Goal: Navigation & Orientation: Find specific page/section

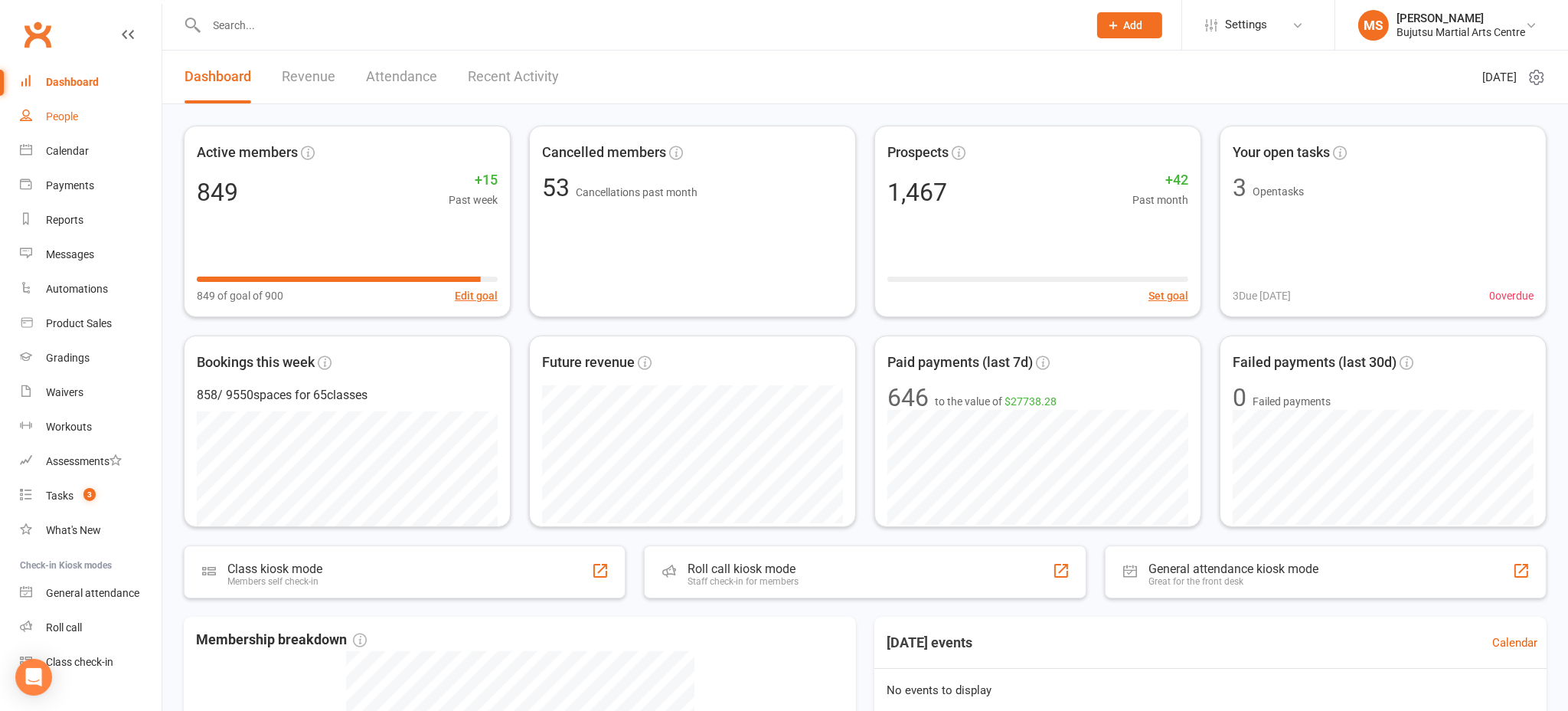
click at [72, 121] on div "People" at bounding box center [61, 116] width 32 height 12
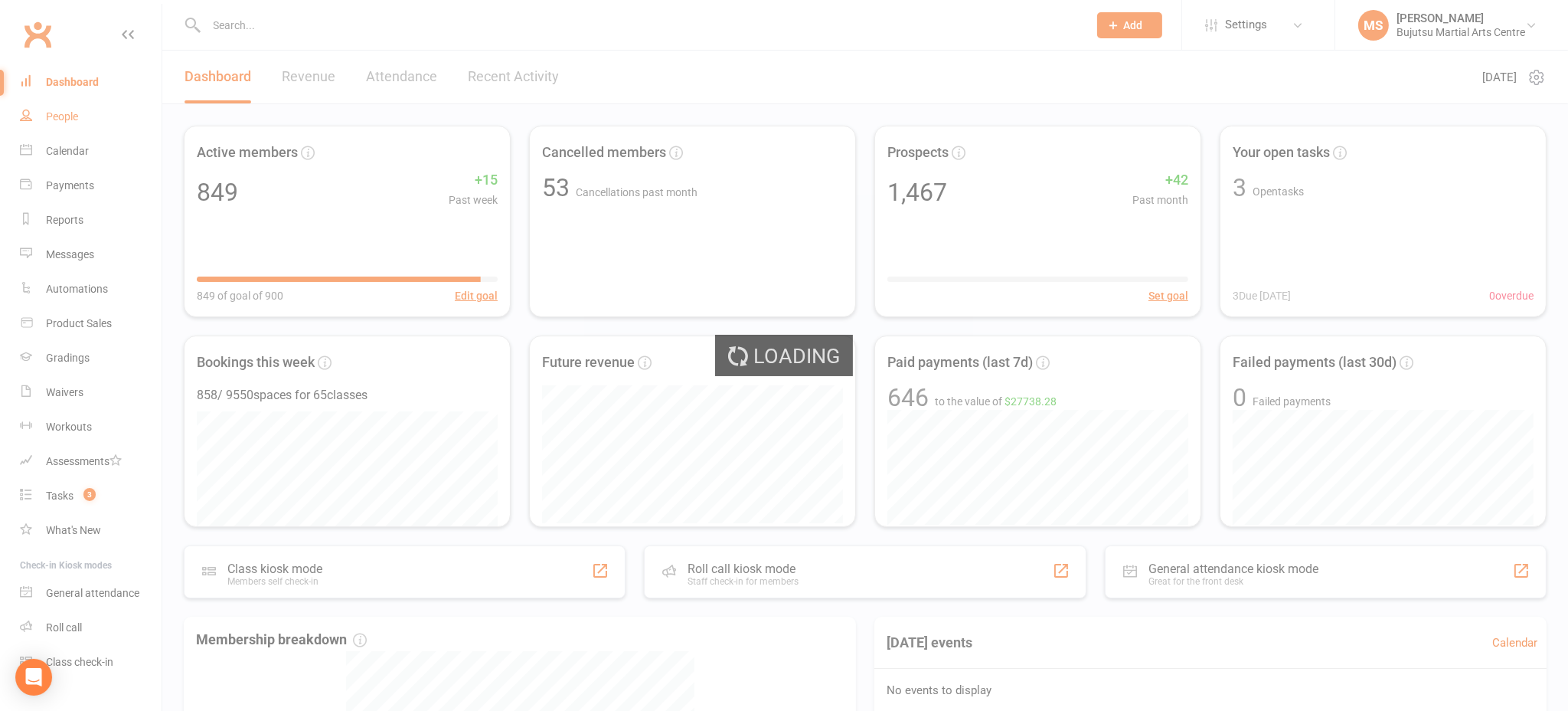
select select "100"
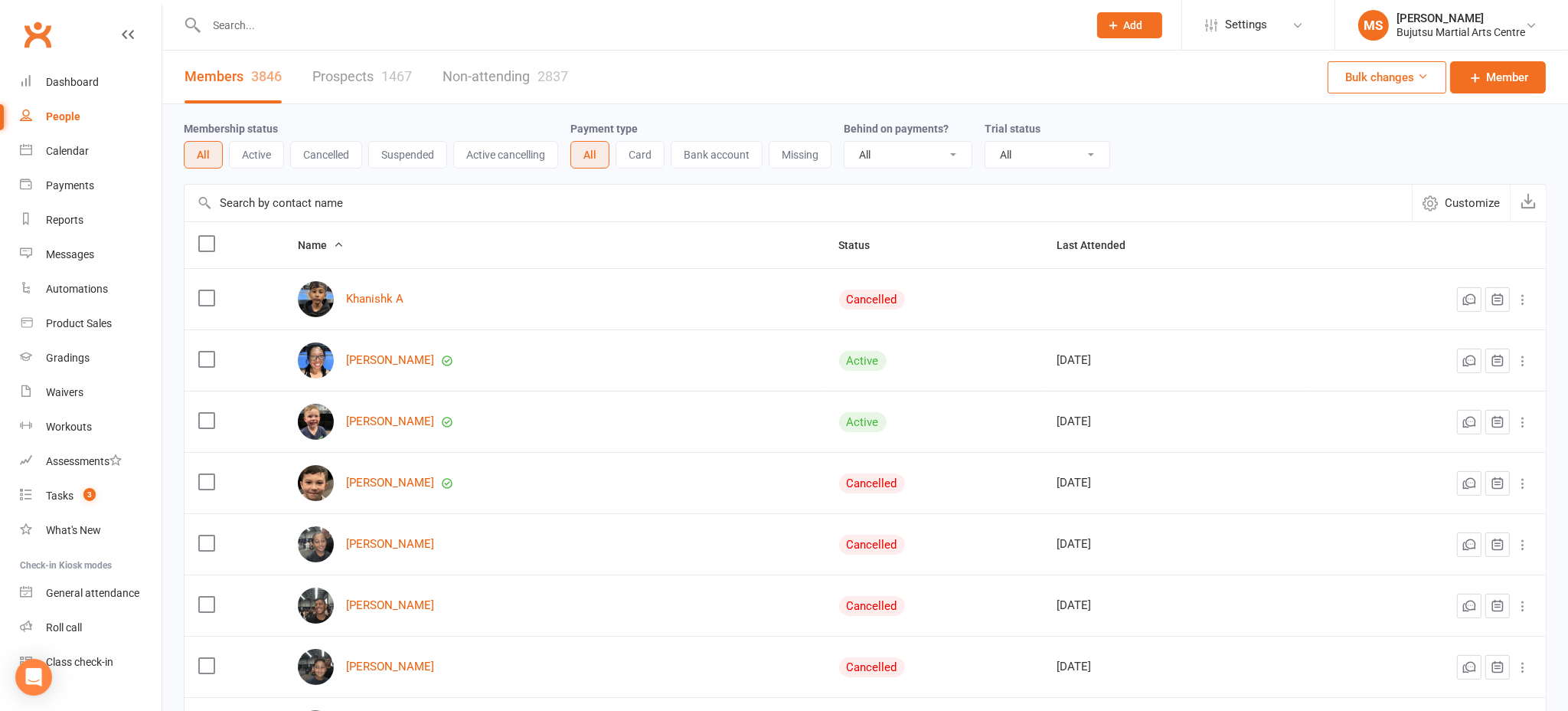
click at [309, 75] on div "Members 3846 Prospects 1467 Non-attending 2837" at bounding box center [376, 77] width 428 height 53
click at [350, 70] on link "Prospects 1467" at bounding box center [362, 77] width 100 height 53
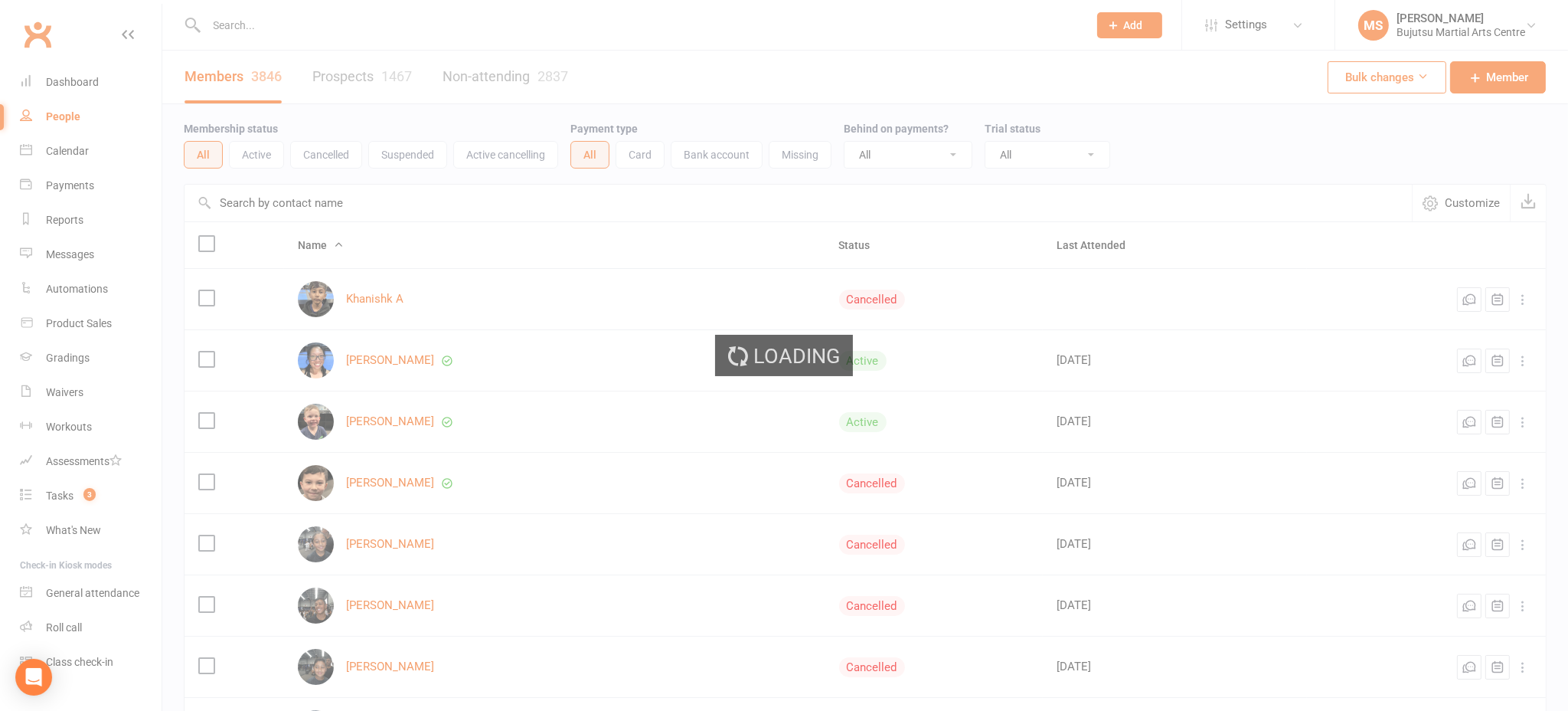
select select "100"
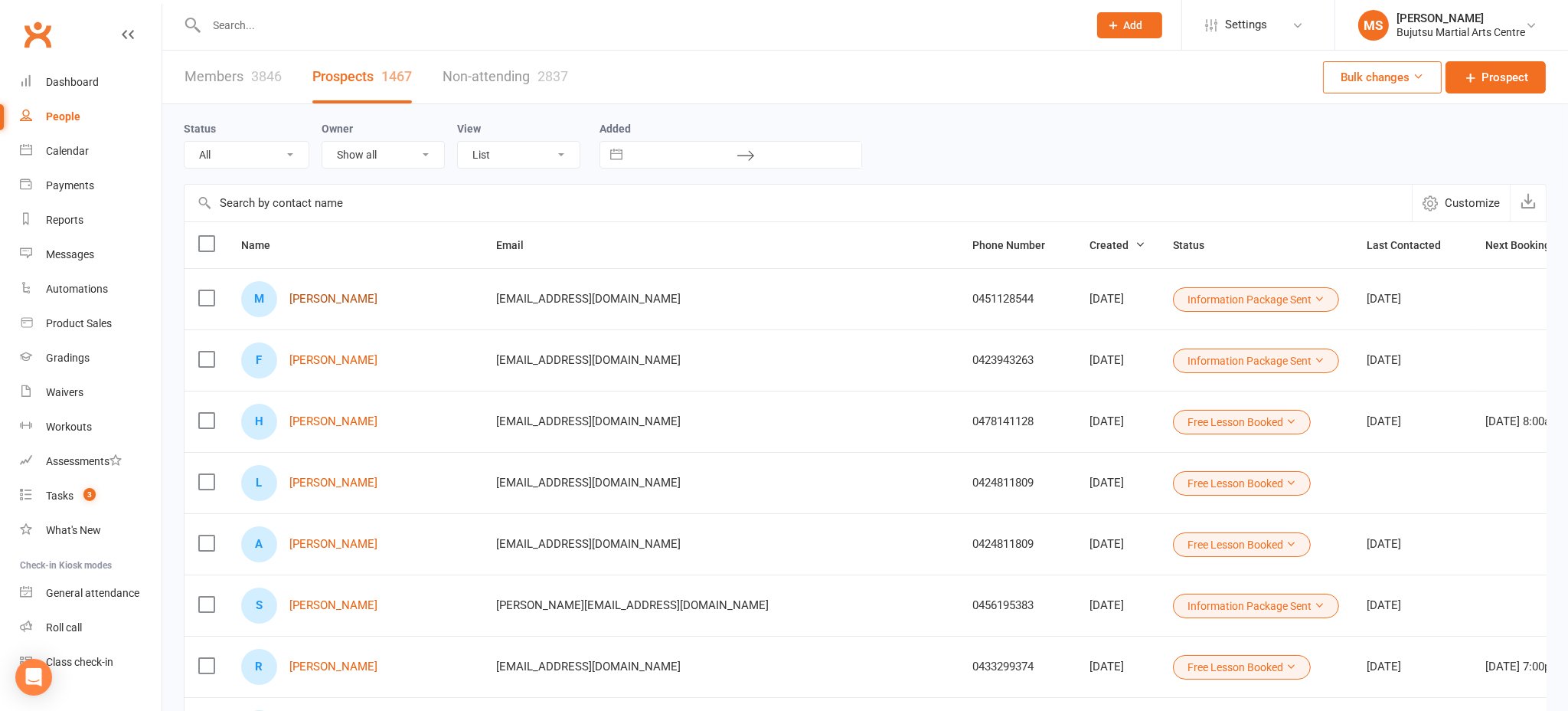
click at [305, 294] on link "[PERSON_NAME]" at bounding box center [334, 299] width 88 height 13
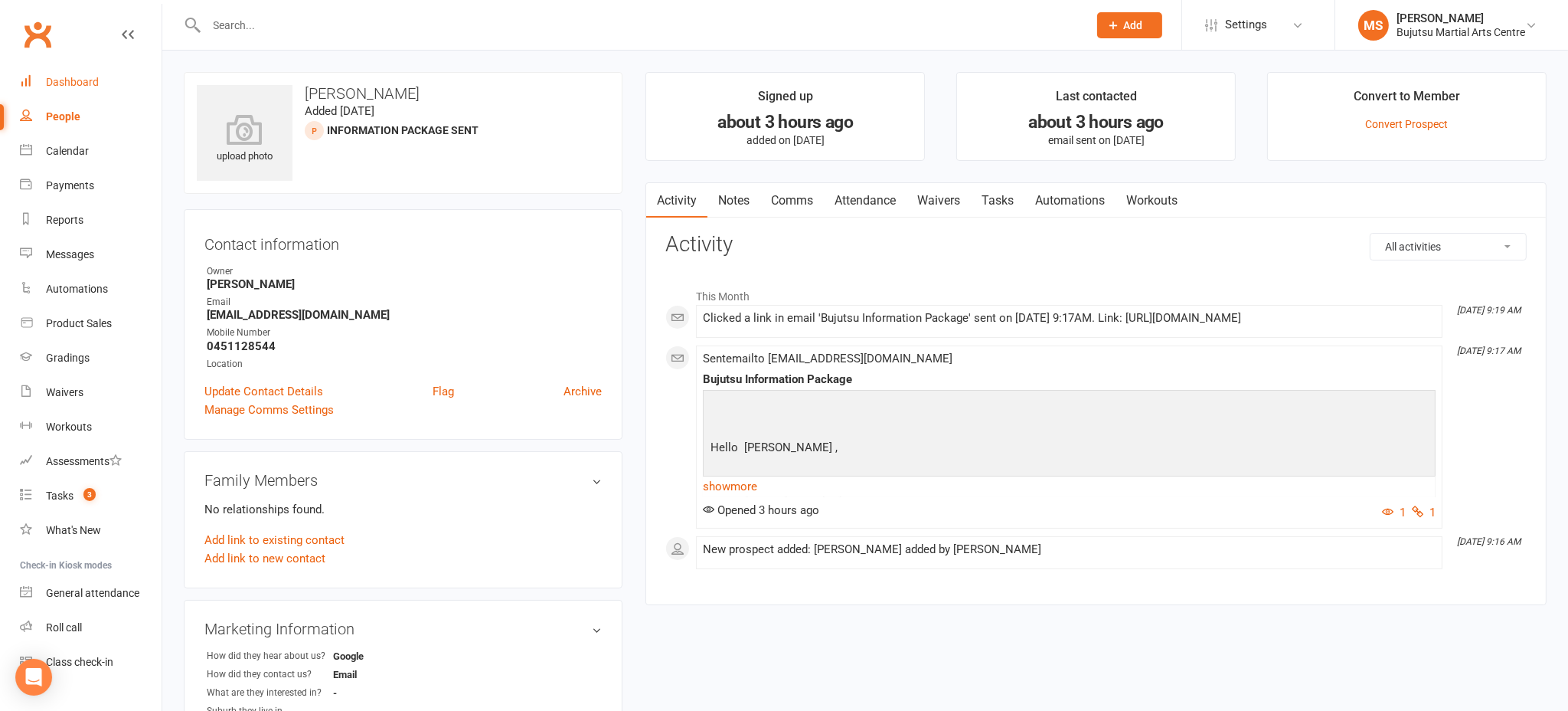
click at [76, 91] on link "Dashboard" at bounding box center [91, 83] width 141 height 35
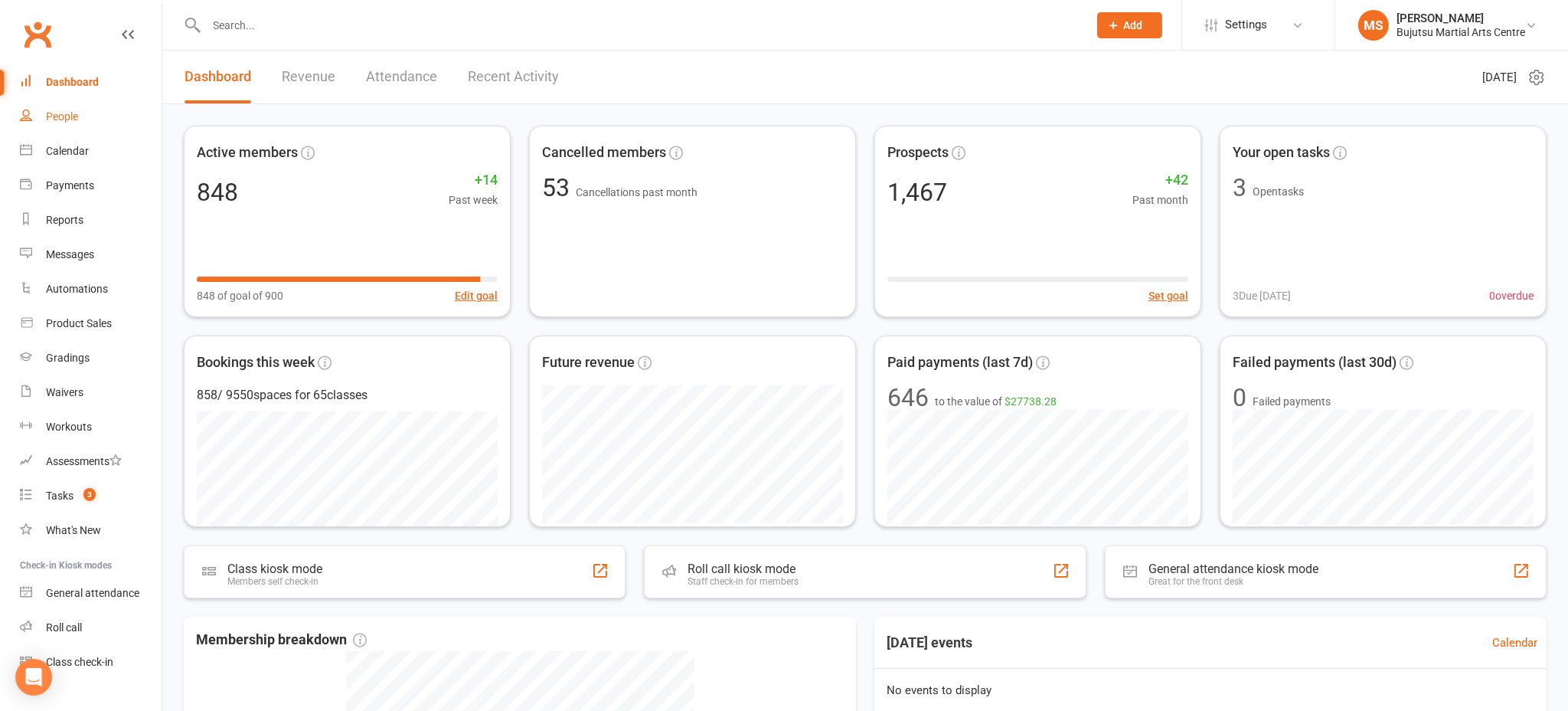
click at [81, 119] on link "People" at bounding box center [91, 117] width 141 height 35
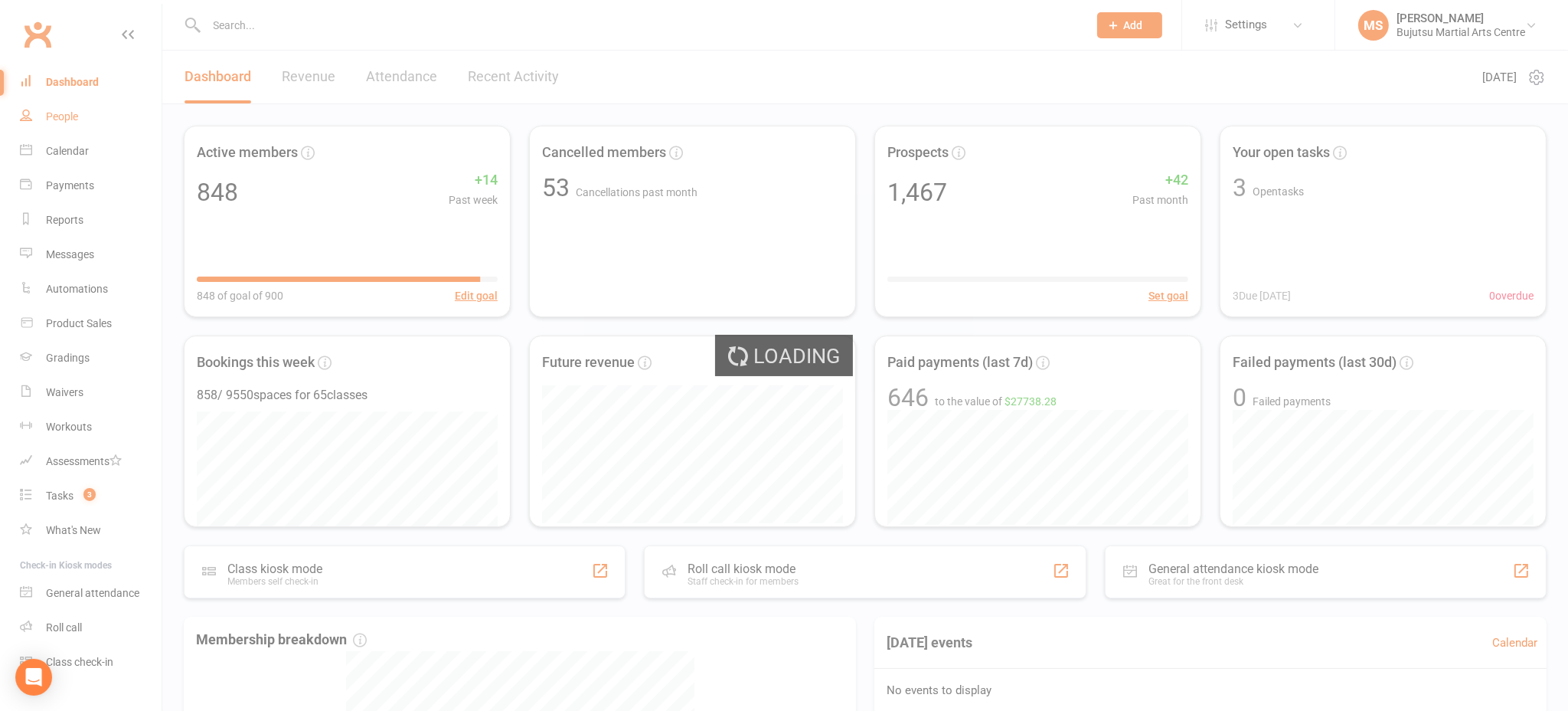
select select "100"
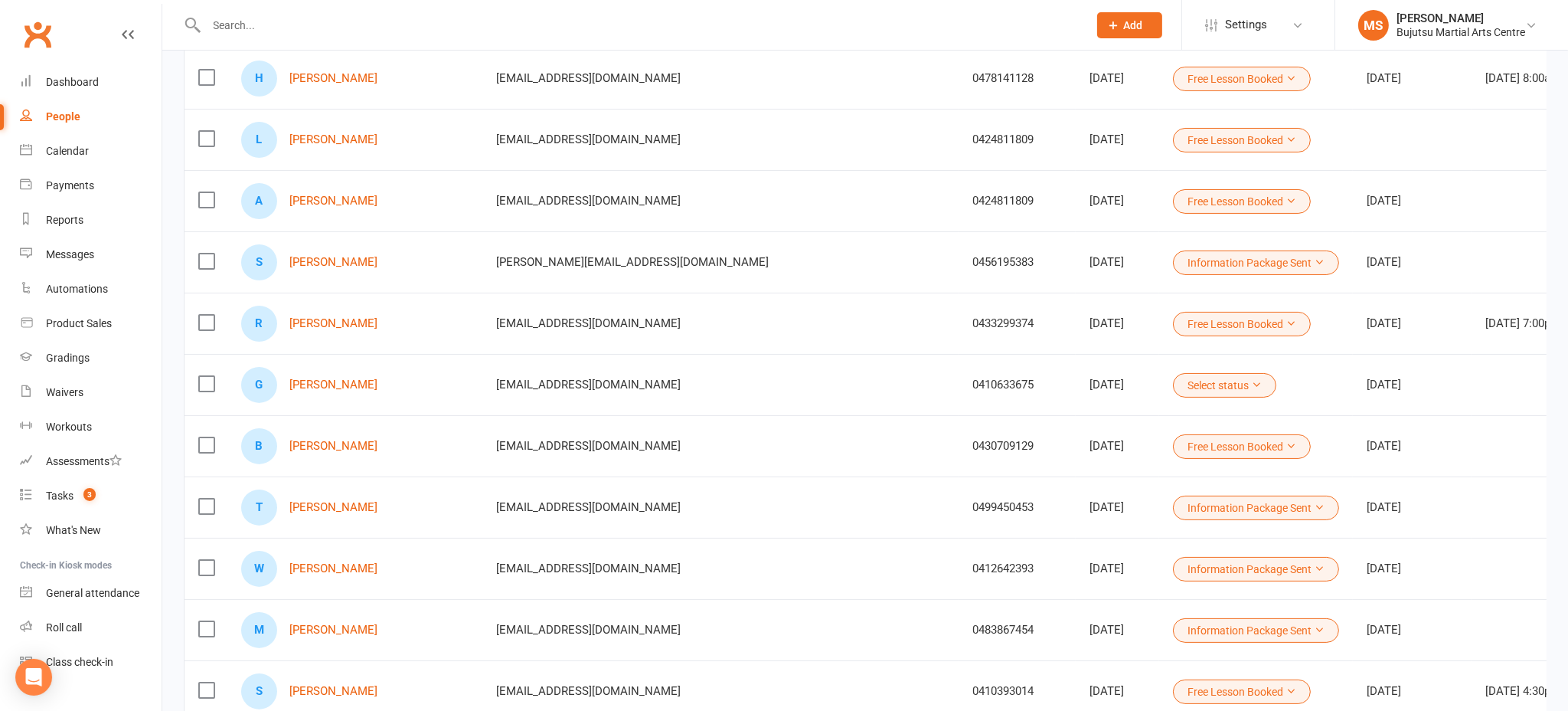
scroll to position [342, 0]
